Goal: Communication & Community: Answer question/provide support

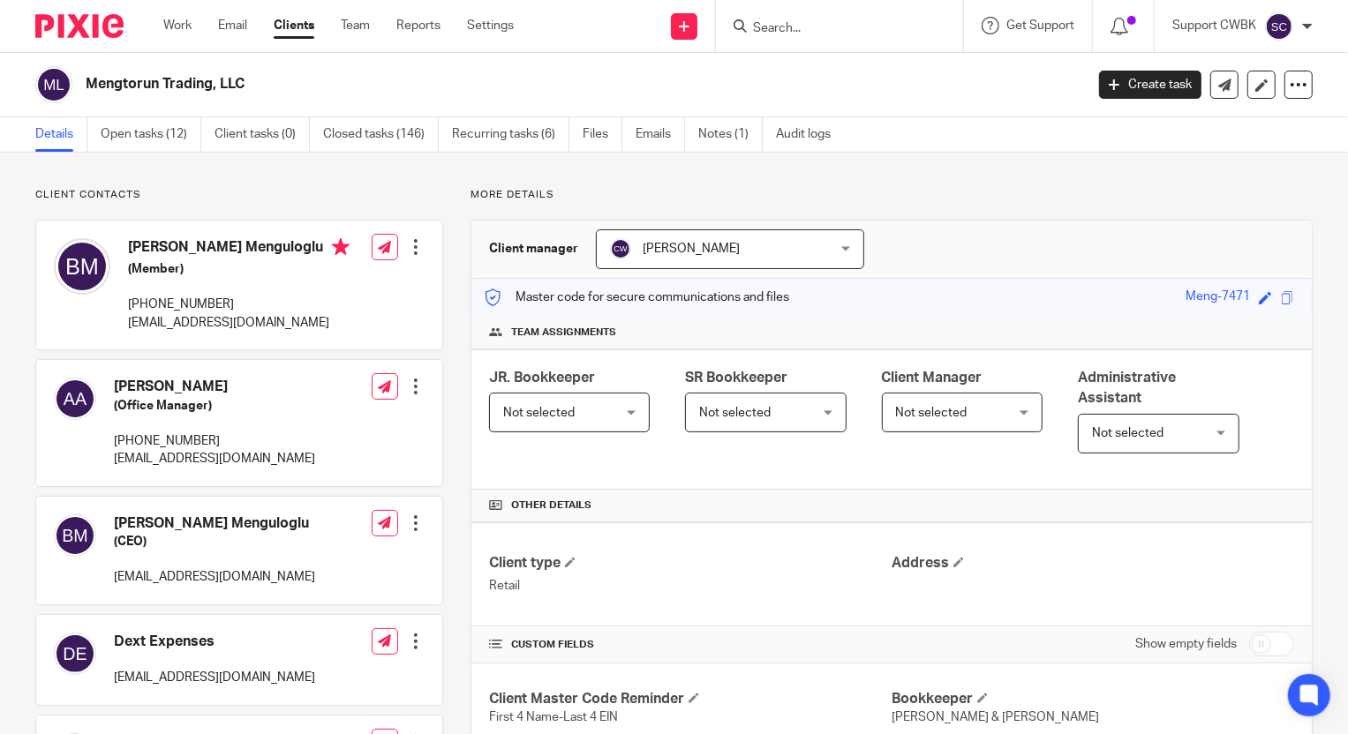
click at [310, 29] on link "Clients" at bounding box center [294, 26] width 41 height 18
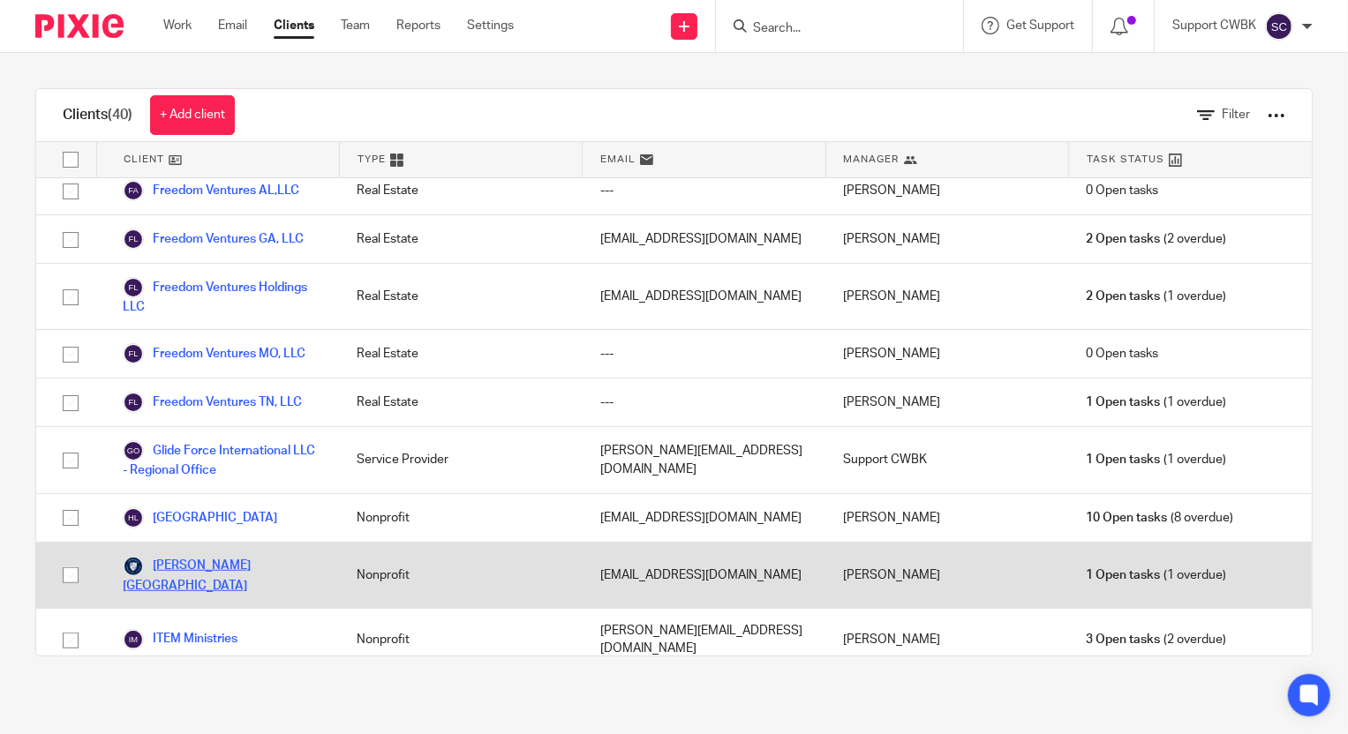
scroll to position [802, 0]
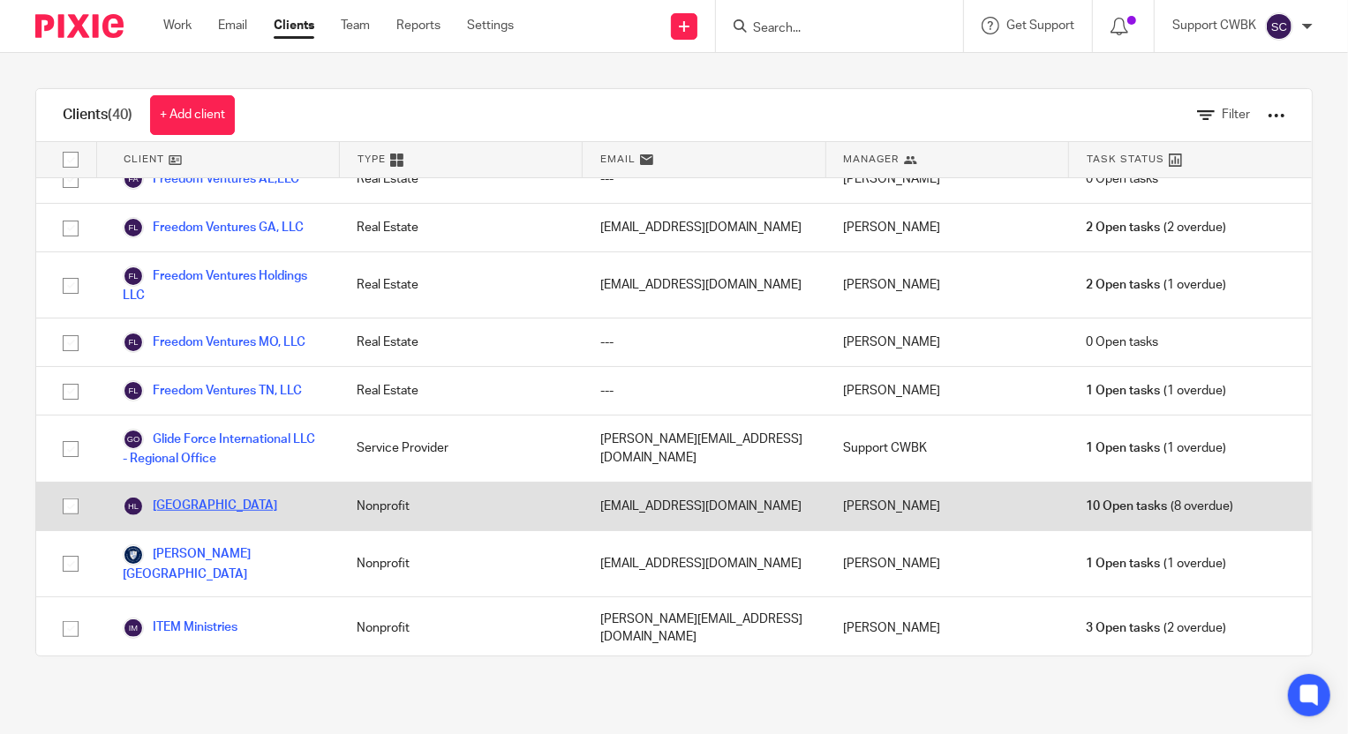
click at [191, 496] on link "[GEOGRAPHIC_DATA]" at bounding box center [200, 506] width 154 height 21
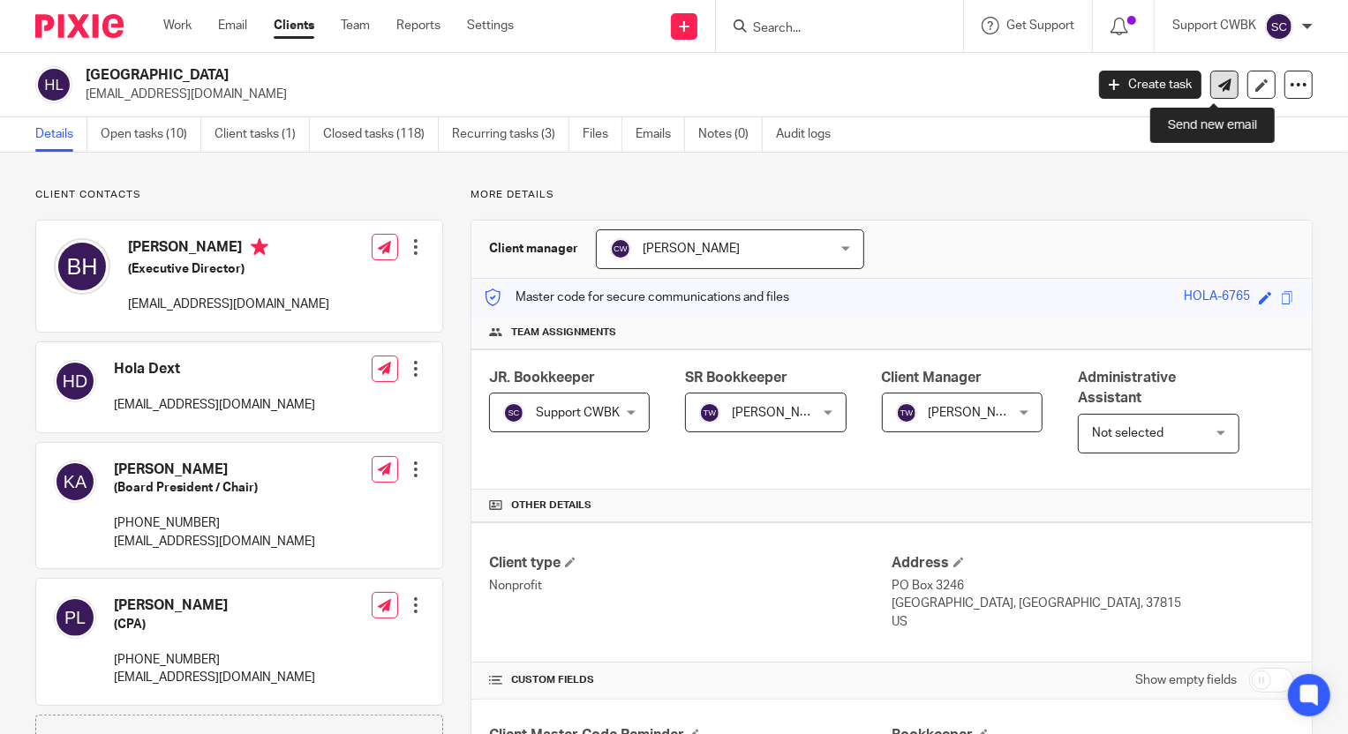
click at [1218, 88] on icon at bounding box center [1224, 85] width 13 height 13
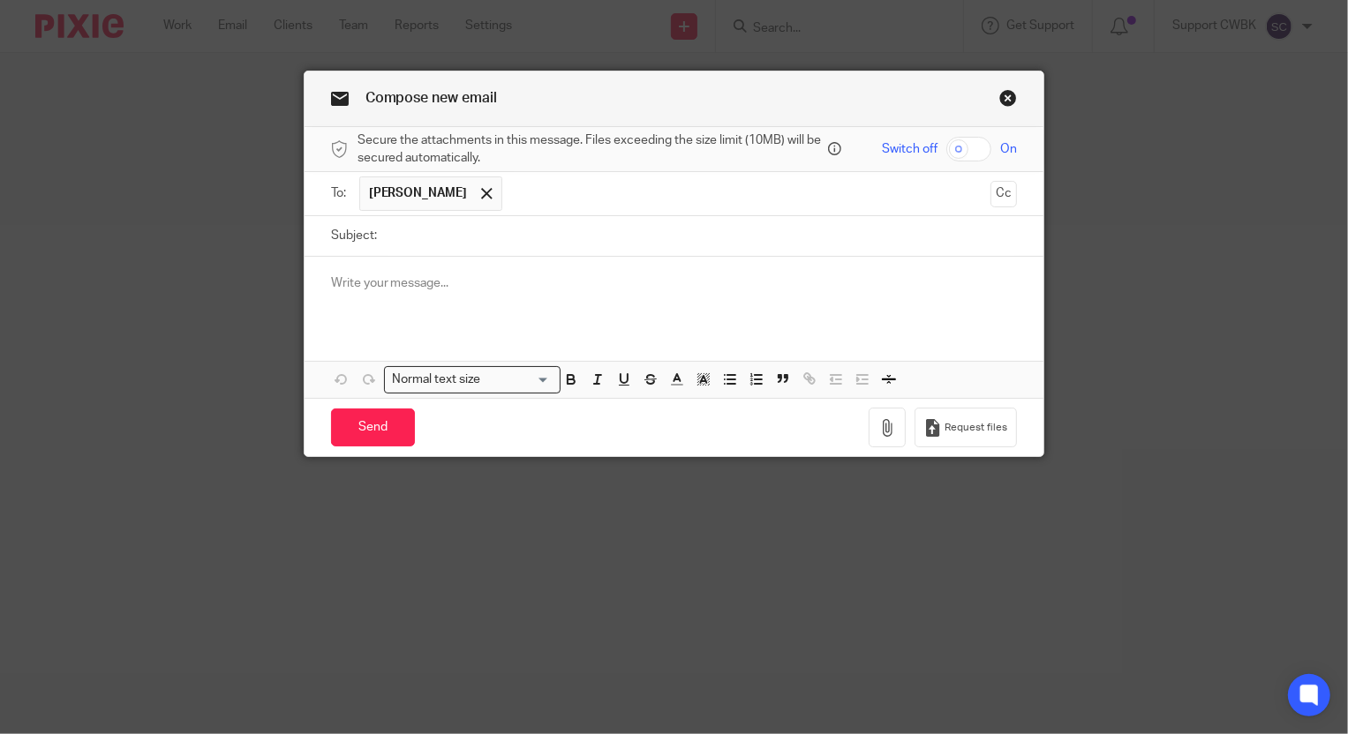
click at [435, 245] on input "Subject:" at bounding box center [702, 236] width 632 height 40
type input "Two checks"
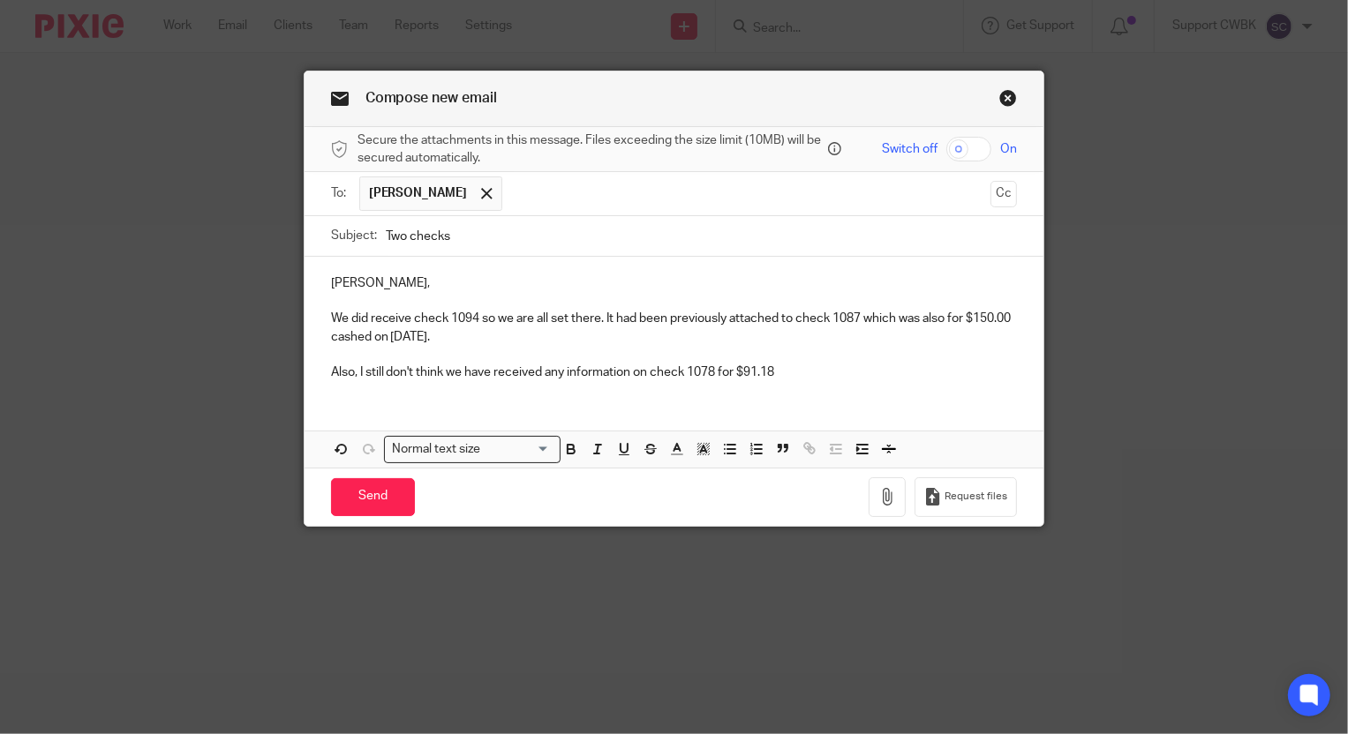
click at [775, 371] on p "Also, I still don't think we have received any information on check 1078 for $9…" at bounding box center [674, 373] width 687 height 18
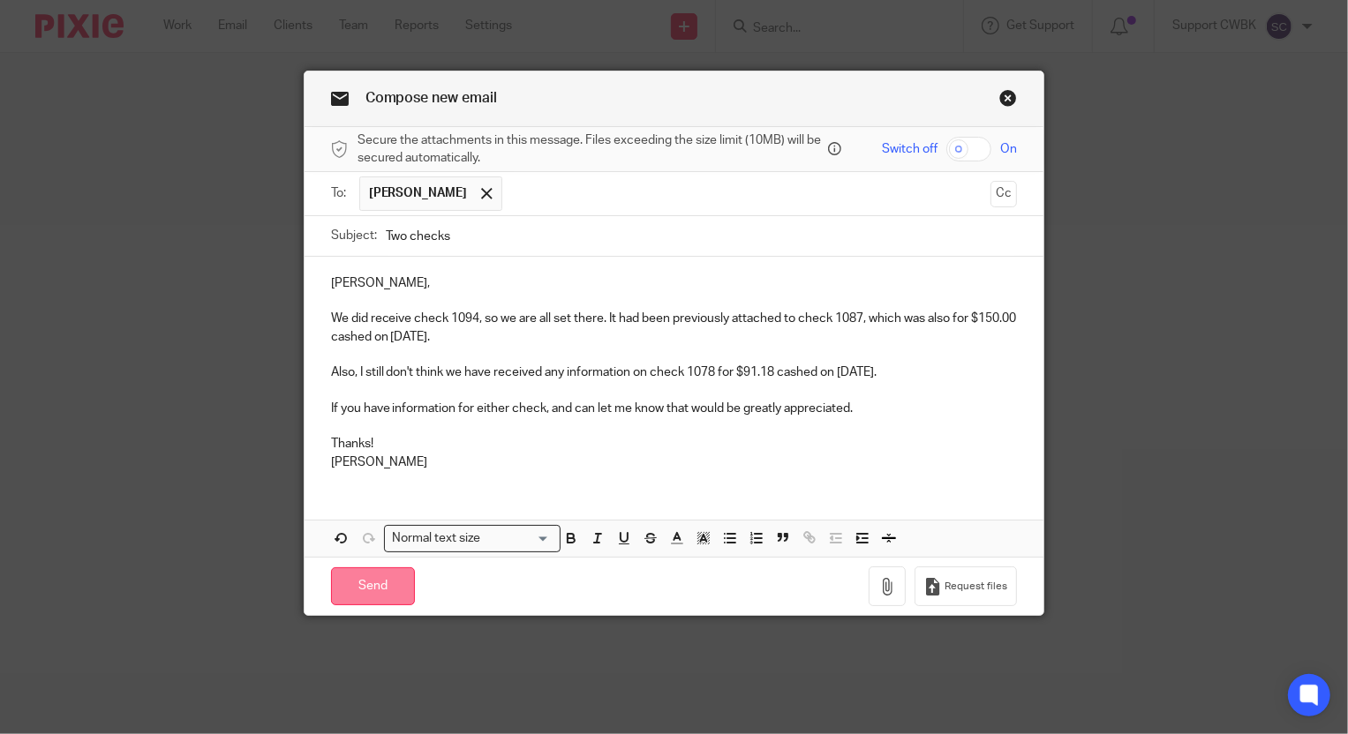
click at [360, 586] on input "Send" at bounding box center [373, 587] width 84 height 38
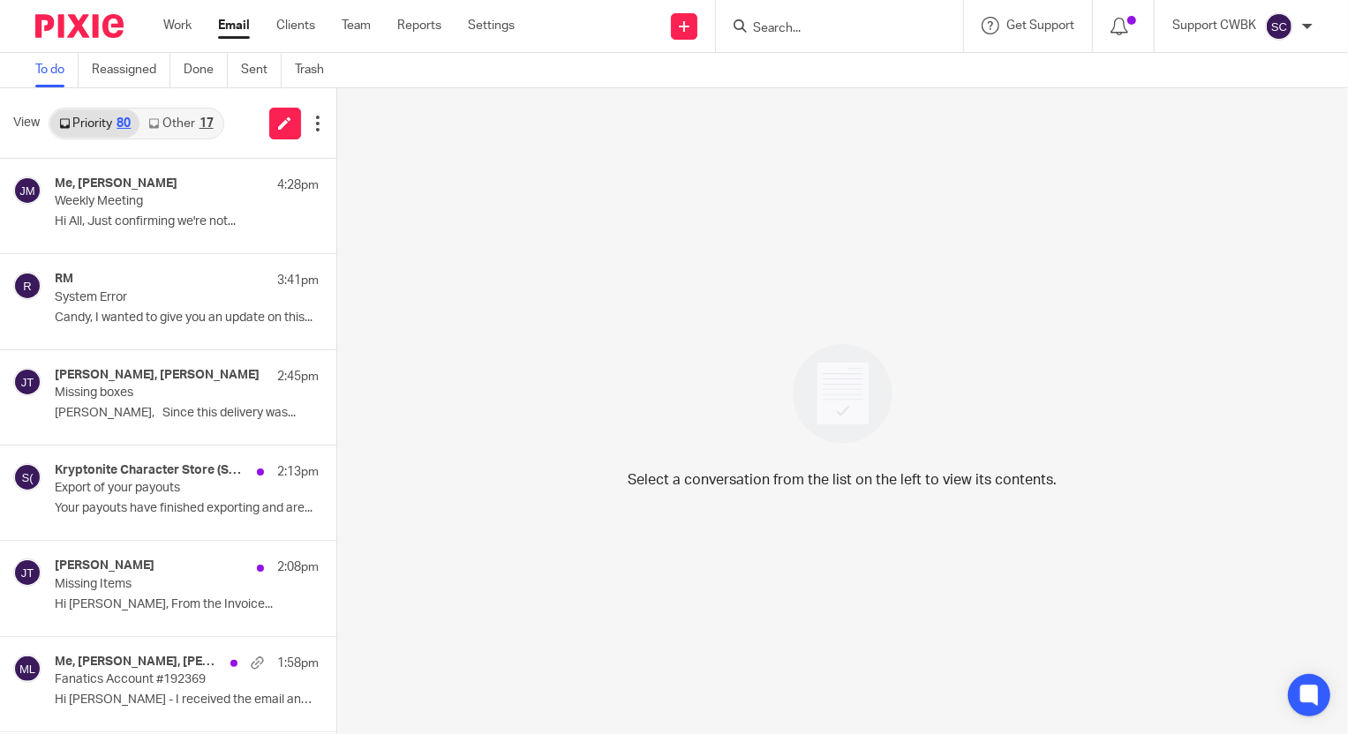
click at [162, 116] on link "Other 17" at bounding box center [180, 123] width 82 height 28
click at [153, 132] on link "Other 17" at bounding box center [180, 123] width 82 height 28
